Goal: Transaction & Acquisition: Book appointment/travel/reservation

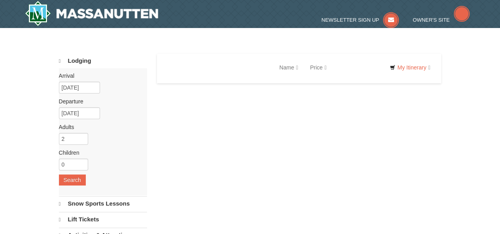
select select "10"
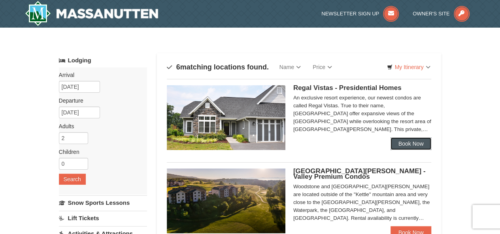
click at [410, 139] on link "Book Now" at bounding box center [410, 143] width 41 height 13
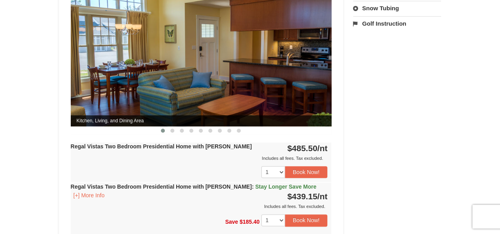
scroll to position [316, 0]
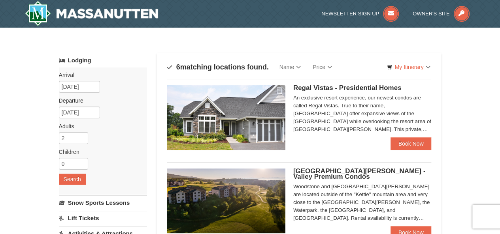
scroll to position [79, 0]
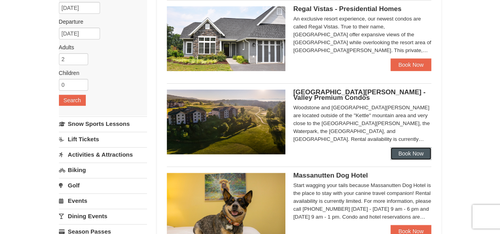
click at [398, 158] on link "Book Now" at bounding box center [410, 153] width 41 height 13
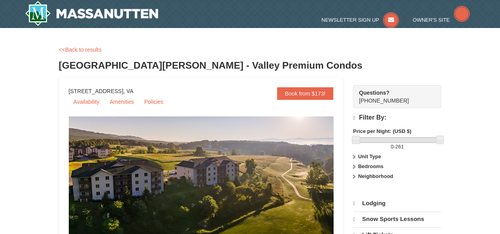
select select "10"
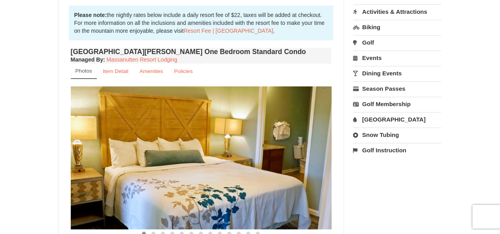
scroll to position [276, 0]
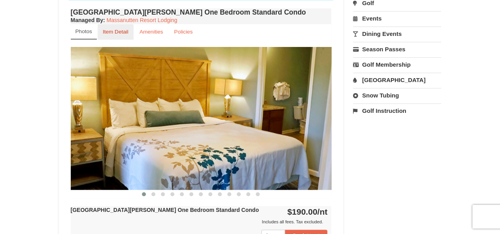
click at [121, 36] on link "Item Detail" at bounding box center [116, 31] width 36 height 15
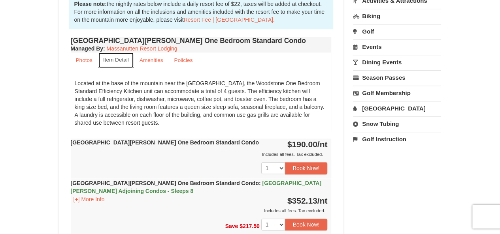
scroll to position [237, 0]
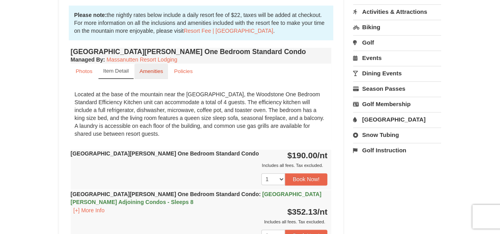
click at [152, 71] on small "Amenities" at bounding box center [151, 71] width 24 height 6
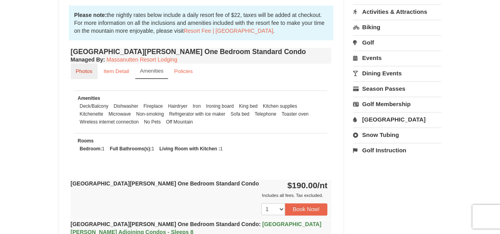
click at [86, 72] on small "Photos" at bounding box center [84, 71] width 17 height 6
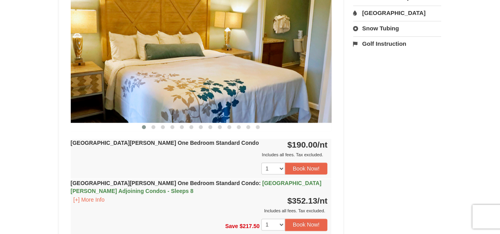
scroll to position [355, 0]
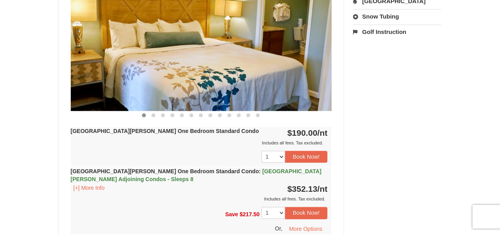
click at [252, 86] on img at bounding box center [201, 39] width 261 height 143
click at [154, 114] on span at bounding box center [153, 115] width 4 height 4
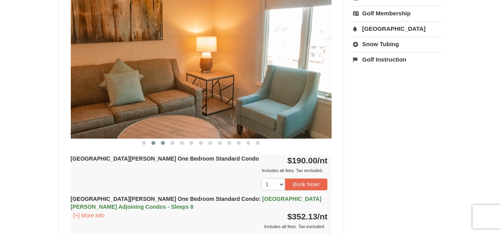
scroll to position [316, 0]
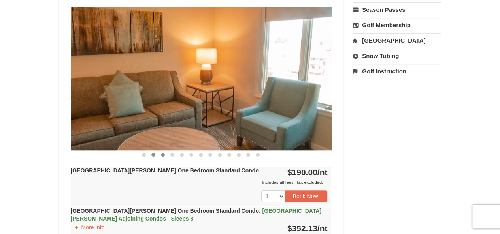
click at [162, 154] on span at bounding box center [163, 155] width 4 height 4
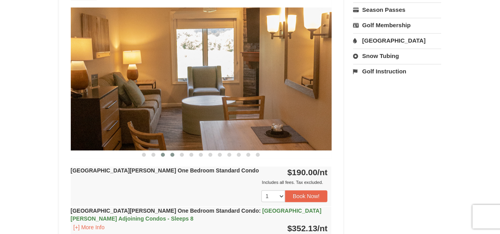
click at [175, 154] on button at bounding box center [171, 155] width 9 height 8
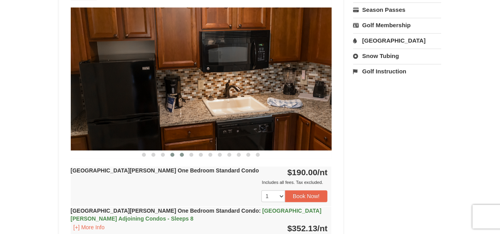
click at [181, 155] on span at bounding box center [182, 155] width 4 height 4
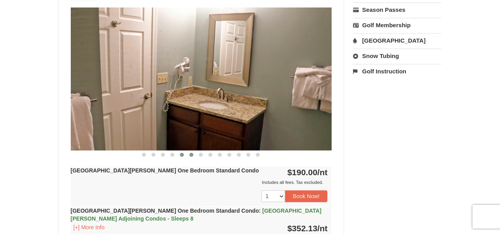
click at [192, 154] on span at bounding box center [191, 155] width 4 height 4
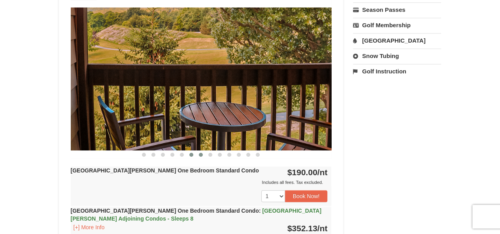
click at [199, 155] on span at bounding box center [201, 155] width 4 height 4
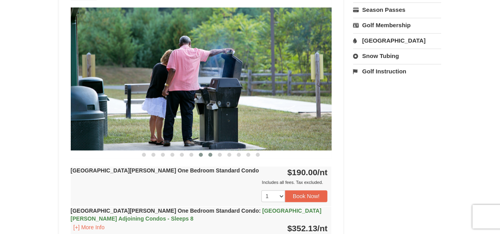
click at [211, 156] on button at bounding box center [209, 155] width 9 height 8
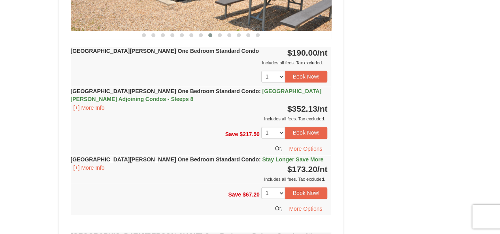
scroll to position [395, 0]
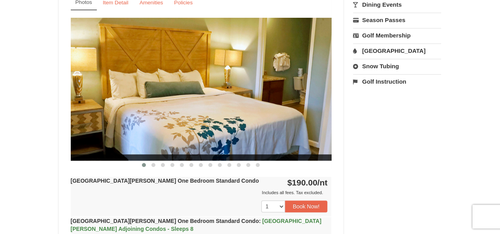
scroll to position [276, 0]
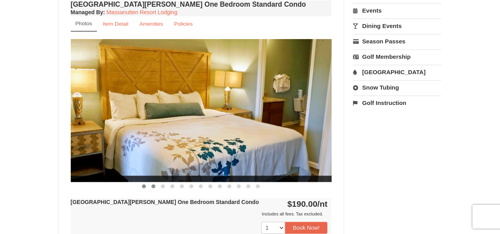
click at [152, 186] on span at bounding box center [153, 186] width 4 height 4
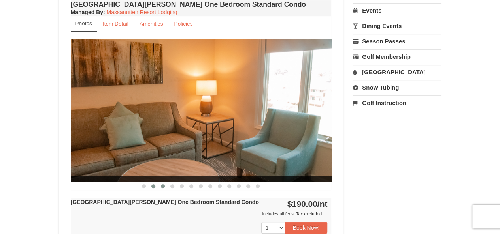
click at [164, 185] on span at bounding box center [163, 186] width 4 height 4
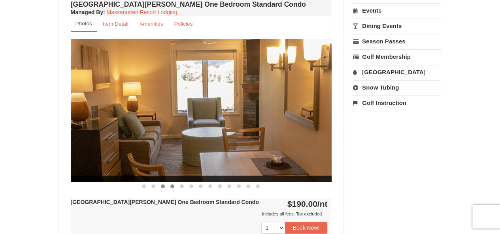
click at [173, 186] on span at bounding box center [172, 186] width 4 height 4
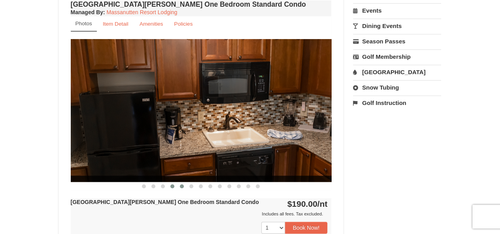
click at [181, 184] on span at bounding box center [182, 186] width 4 height 4
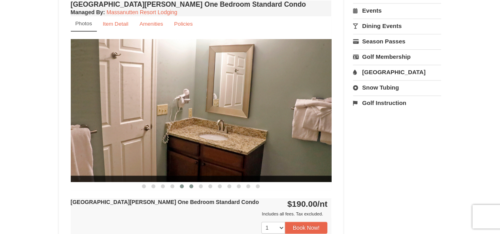
click at [192, 186] on span at bounding box center [191, 186] width 4 height 4
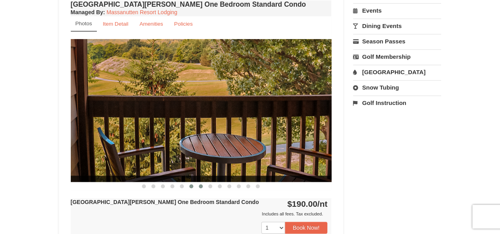
click at [198, 186] on button at bounding box center [200, 186] width 9 height 8
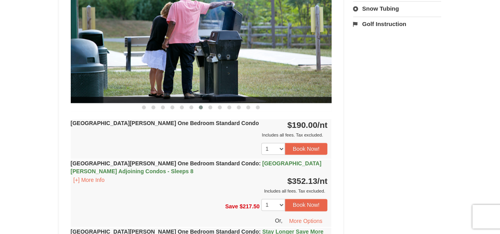
scroll to position [395, 0]
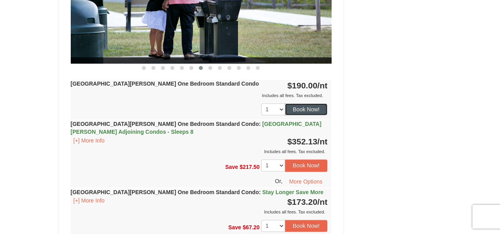
click at [294, 109] on button "Book Now!" at bounding box center [306, 109] width 43 height 12
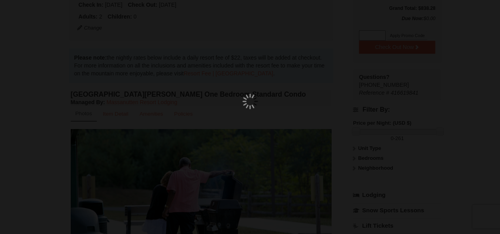
scroll to position [69, 0]
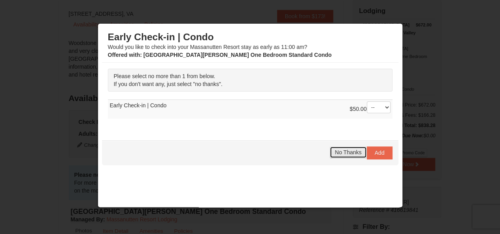
click at [336, 152] on span "No Thanks" at bounding box center [348, 152] width 26 height 6
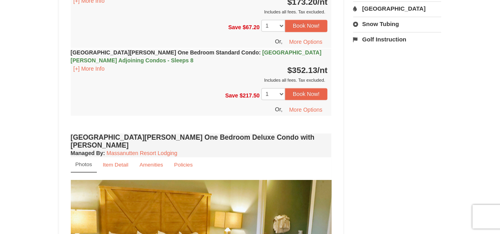
scroll to position [553, 0]
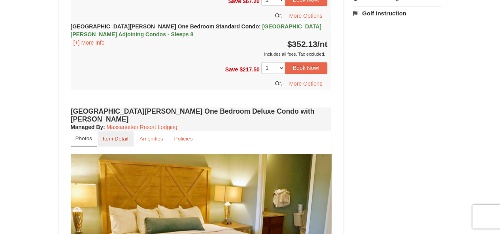
click at [116, 136] on small "Item Detail" at bounding box center [116, 139] width 26 height 6
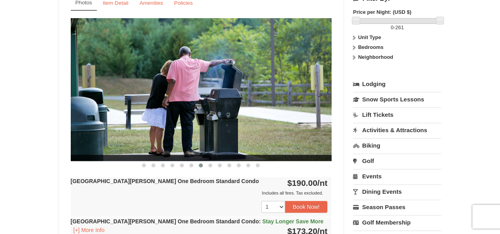
scroll to position [237, 0]
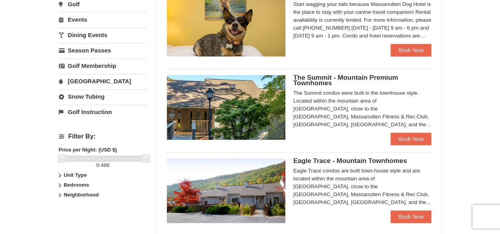
scroll to position [273, 0]
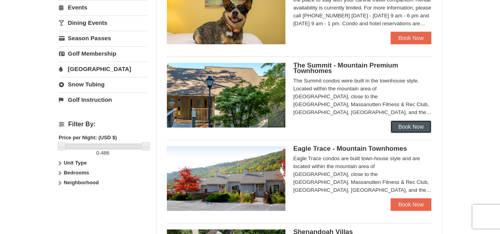
click at [408, 128] on link "Book Now" at bounding box center [410, 126] width 41 height 13
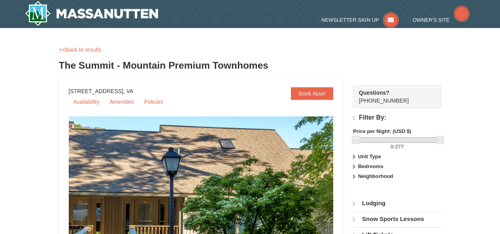
scroll to position [158, 0]
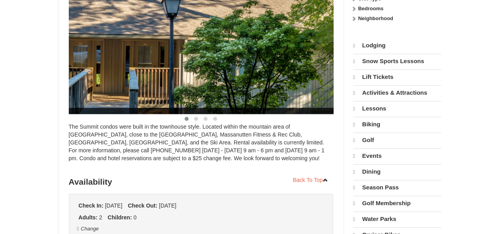
select select "10"
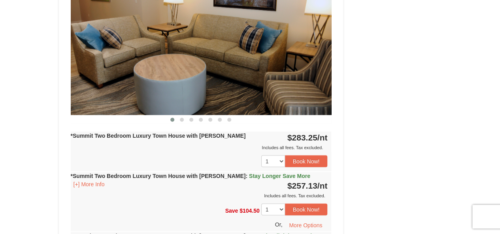
scroll to position [750, 0]
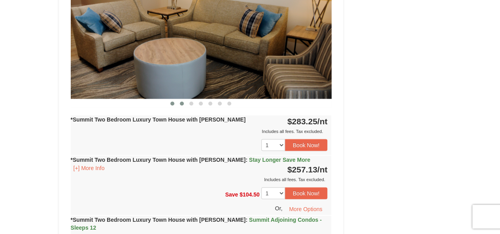
click at [184, 100] on button at bounding box center [181, 104] width 9 height 8
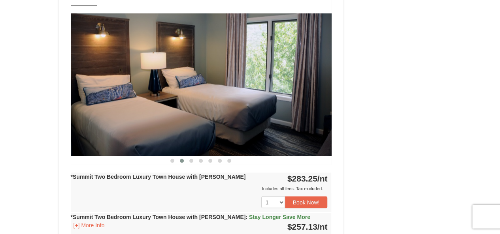
scroll to position [671, 0]
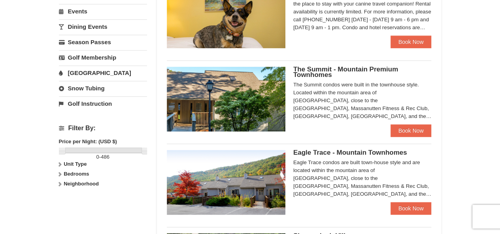
scroll to position [337, 0]
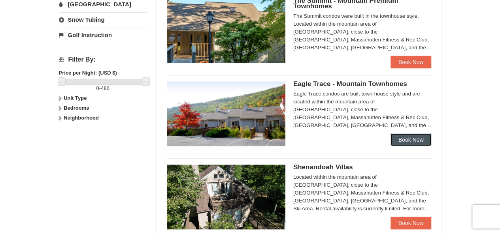
click at [403, 137] on link "Book Now" at bounding box center [410, 140] width 41 height 13
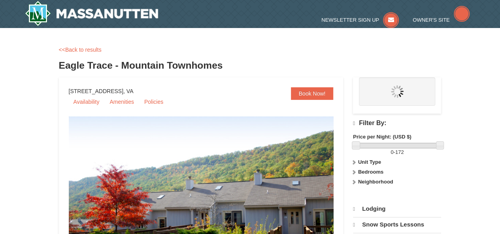
select select "10"
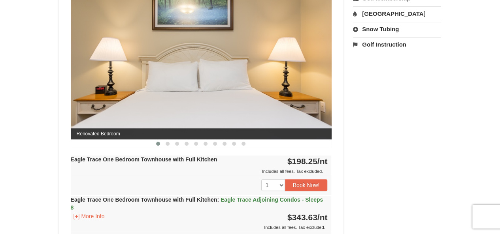
scroll to position [355, 0]
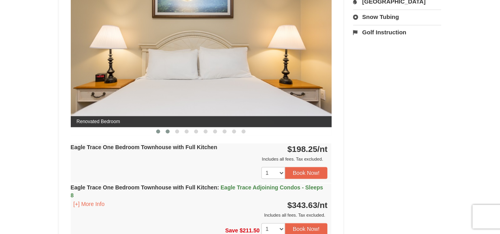
click at [168, 130] on span at bounding box center [168, 132] width 4 height 4
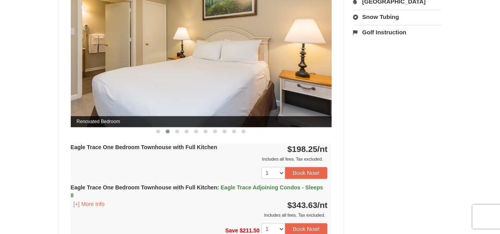
scroll to position [316, 0]
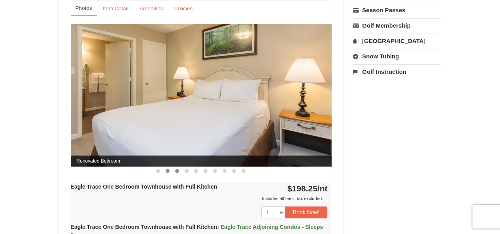
click at [175, 169] on span at bounding box center [177, 171] width 4 height 4
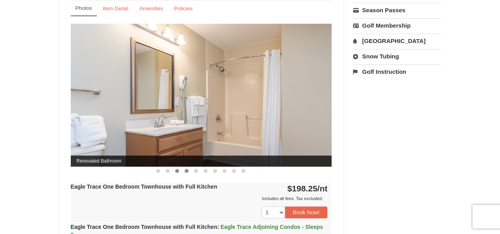
click at [186, 170] on span at bounding box center [186, 171] width 4 height 4
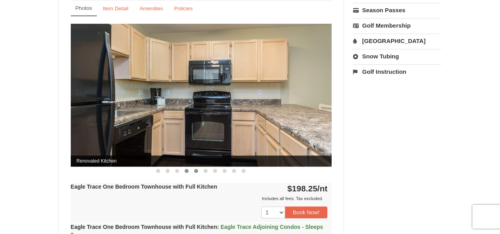
click at [194, 169] on span at bounding box center [196, 171] width 4 height 4
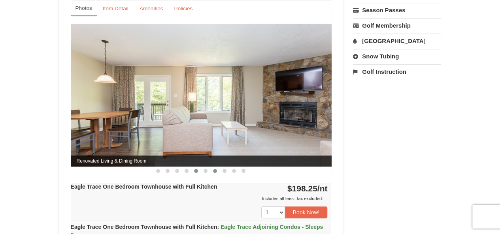
click at [213, 170] on span at bounding box center [215, 171] width 4 height 4
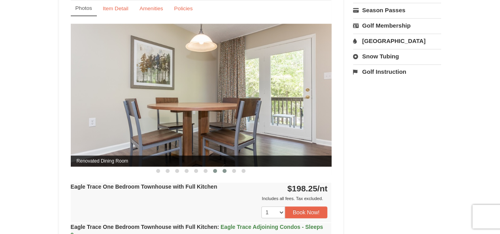
click at [227, 171] on button at bounding box center [224, 171] width 9 height 8
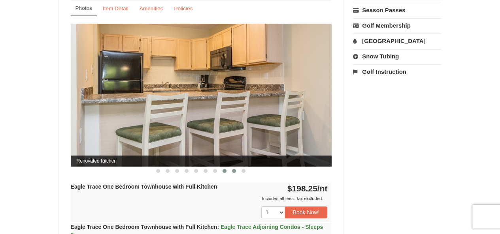
click at [236, 170] on button at bounding box center [233, 171] width 9 height 8
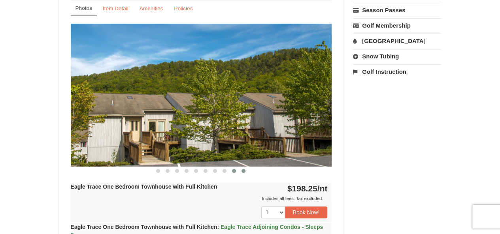
click at [245, 169] on span at bounding box center [243, 171] width 4 height 4
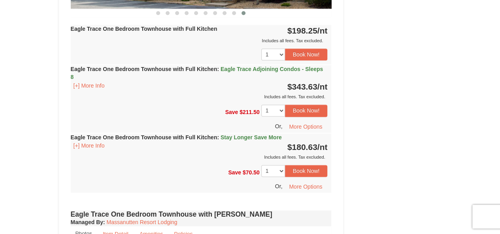
scroll to position [434, 0]
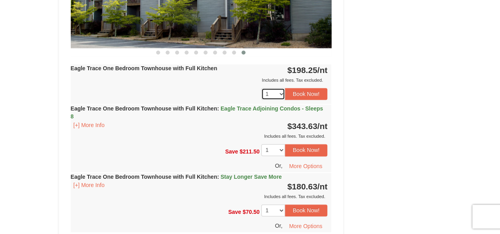
click at [280, 93] on select "1 2 3 4 5 6 7 8 9 10 11 12 13 14 15 16 17 18" at bounding box center [273, 94] width 24 height 12
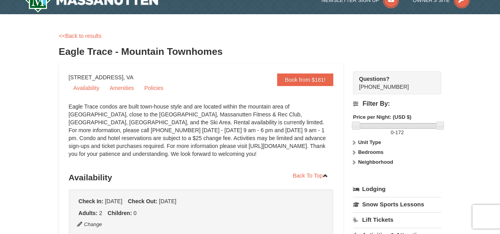
scroll to position [0, 0]
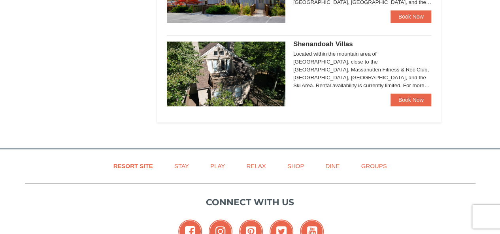
scroll to position [482, 0]
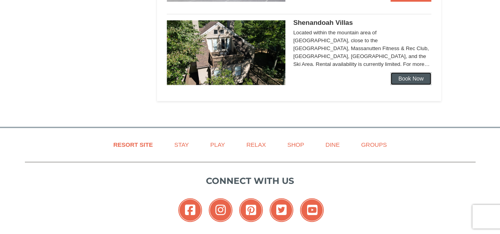
click at [404, 81] on link "Book Now" at bounding box center [410, 78] width 41 height 13
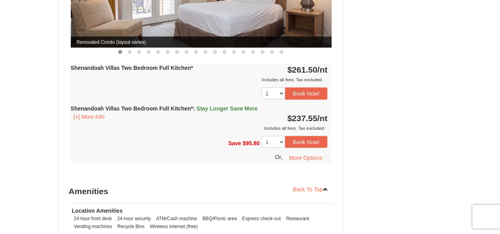
scroll to position [705, 0]
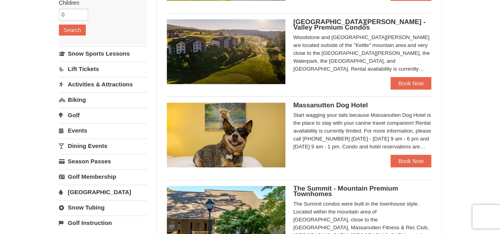
scroll to position [149, 0]
